Goal: Find specific page/section: Find specific page/section

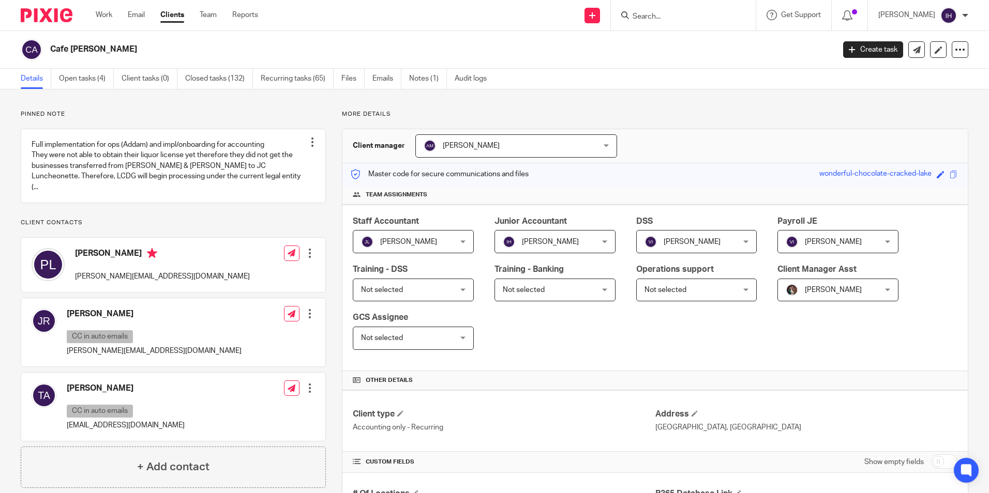
scroll to position [465, 0]
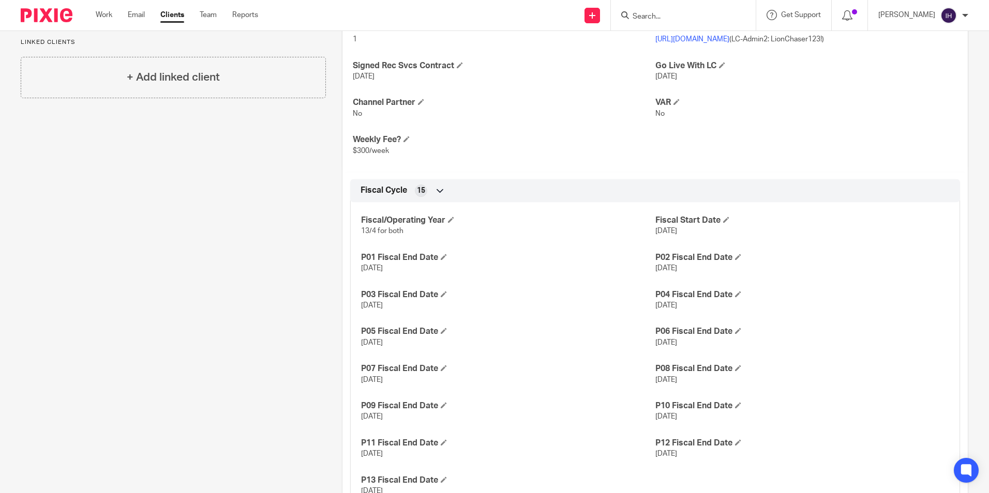
click at [702, 19] on input "Search" at bounding box center [677, 16] width 93 height 9
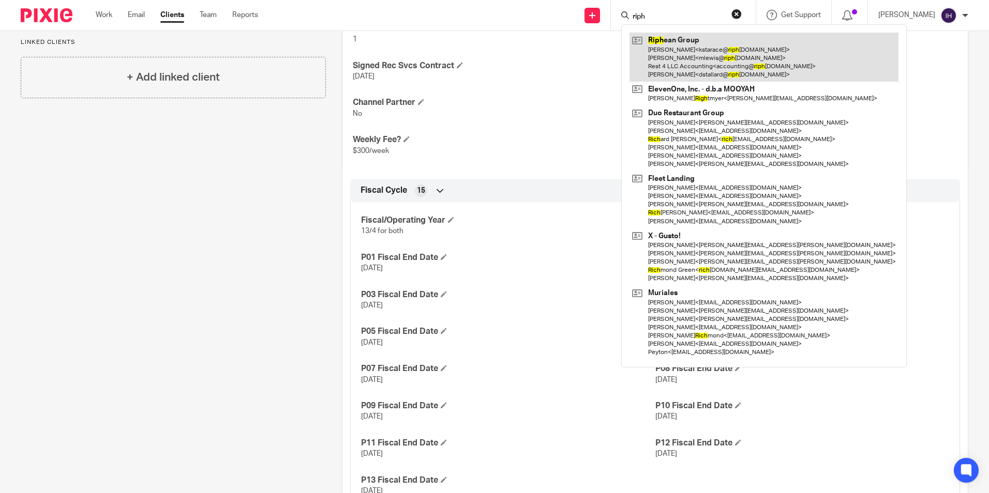
type input "riph"
click at [696, 64] on link at bounding box center [763, 57] width 269 height 49
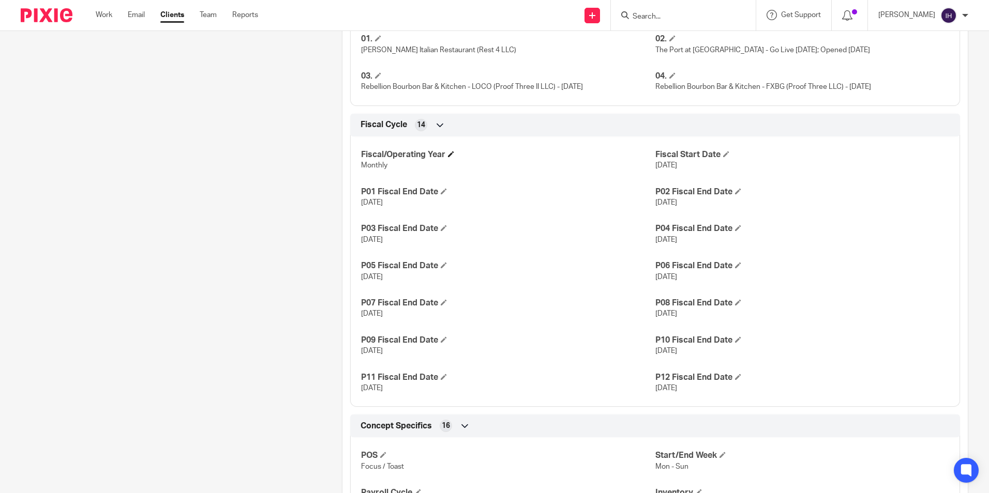
scroll to position [621, 0]
